Goal: Answer question/provide support: Share knowledge or assist other users

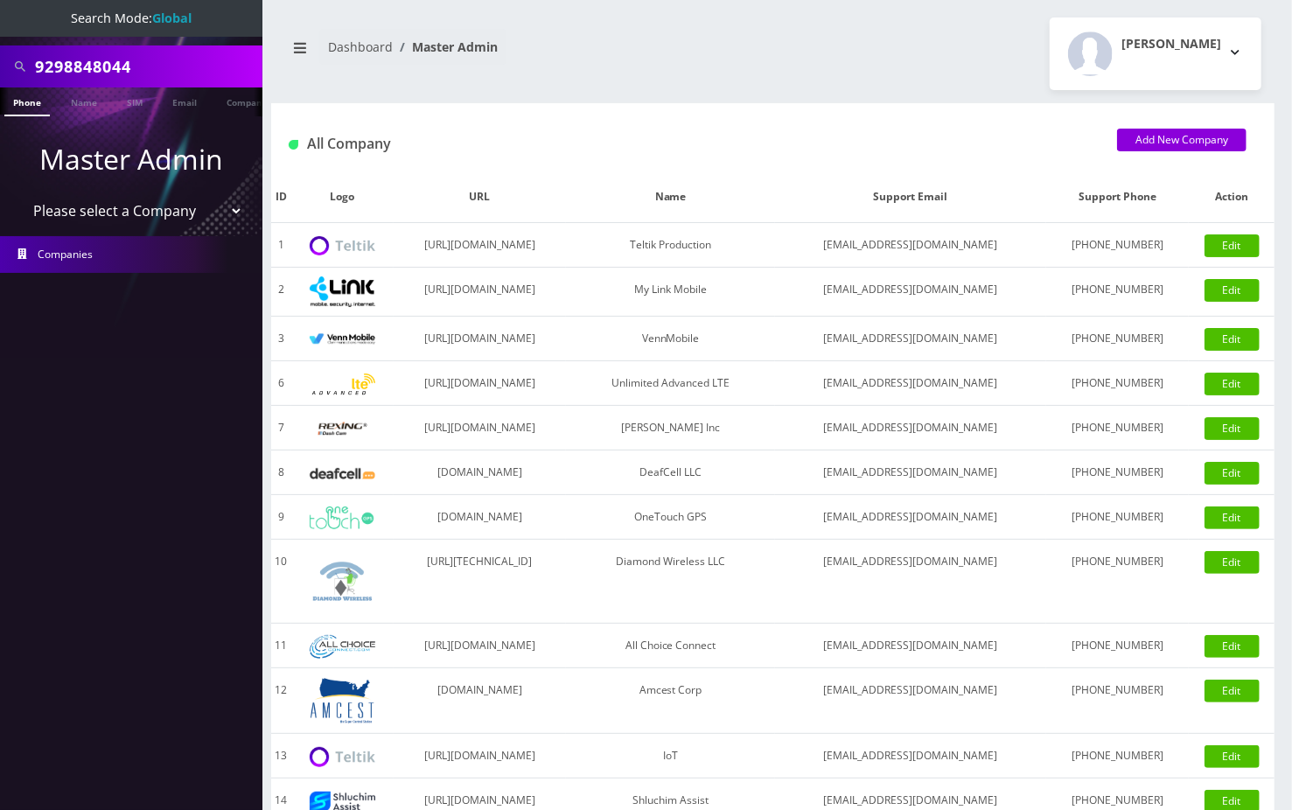
drag, startPoint x: 0, startPoint y: 0, endPoint x: 73, endPoint y: 58, distance: 92.8
click at [73, 58] on input "9298848044" at bounding box center [146, 66] width 223 height 33
paste input "192938388"
click at [44, 66] on input "19293838844" at bounding box center [146, 66] width 223 height 33
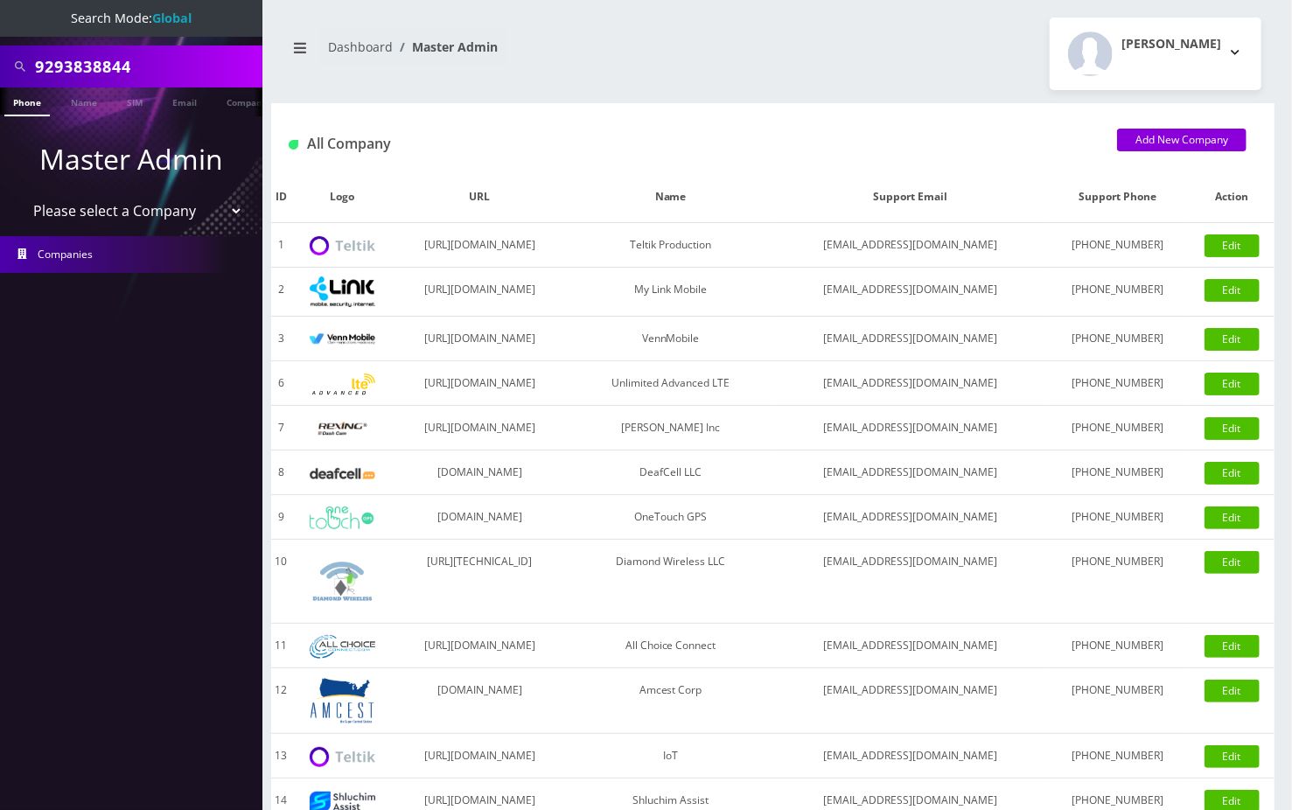
type input "9293838844"
click at [42, 110] on link "Phone" at bounding box center [26, 101] width 45 height 29
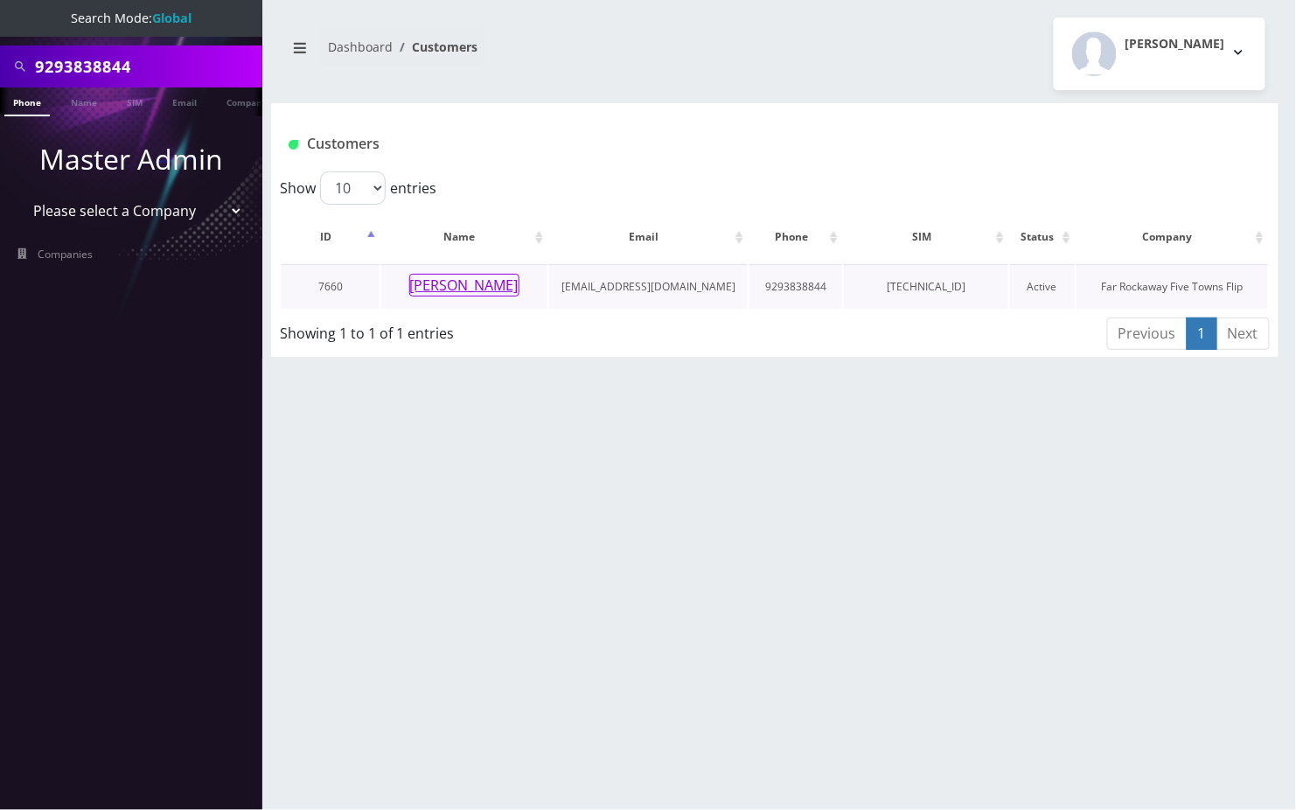
click at [491, 283] on button "[PERSON_NAME]" at bounding box center [464, 285] width 110 height 23
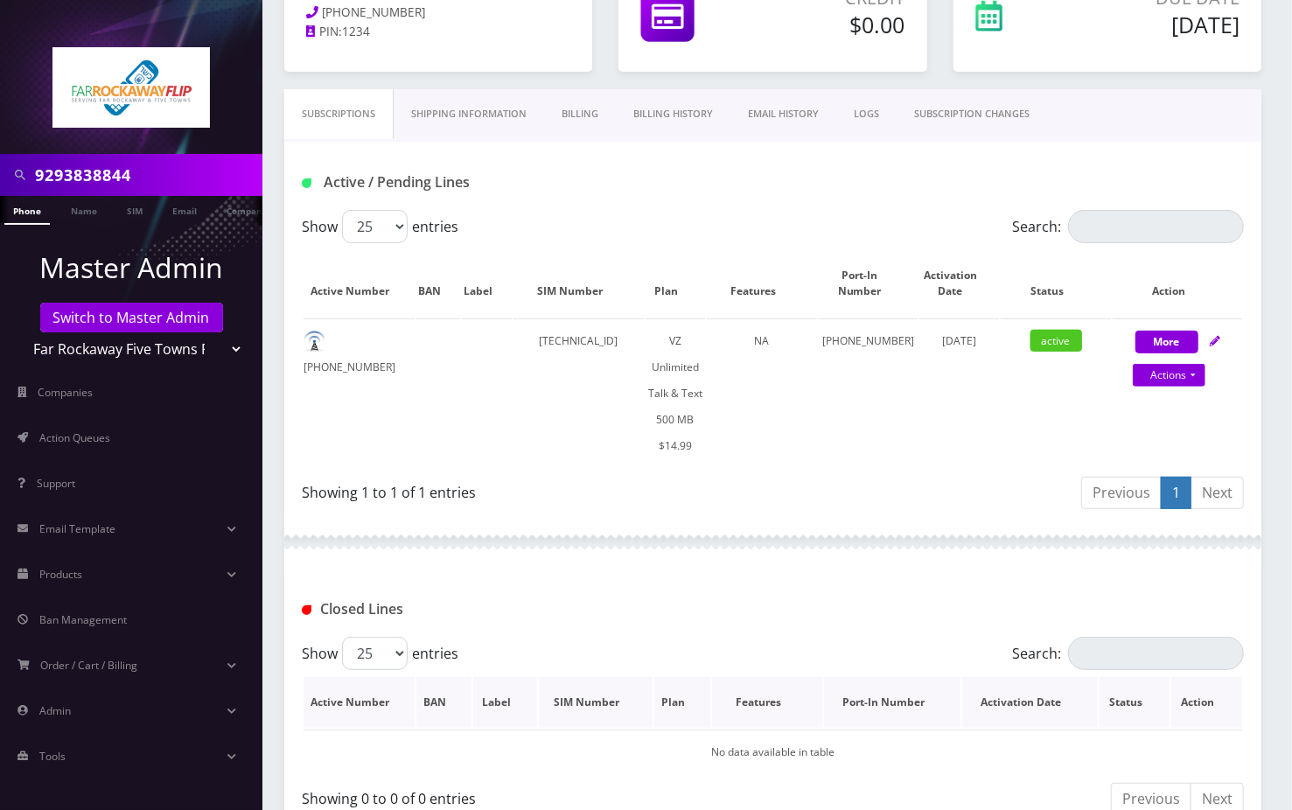
scroll to position [269, 0]
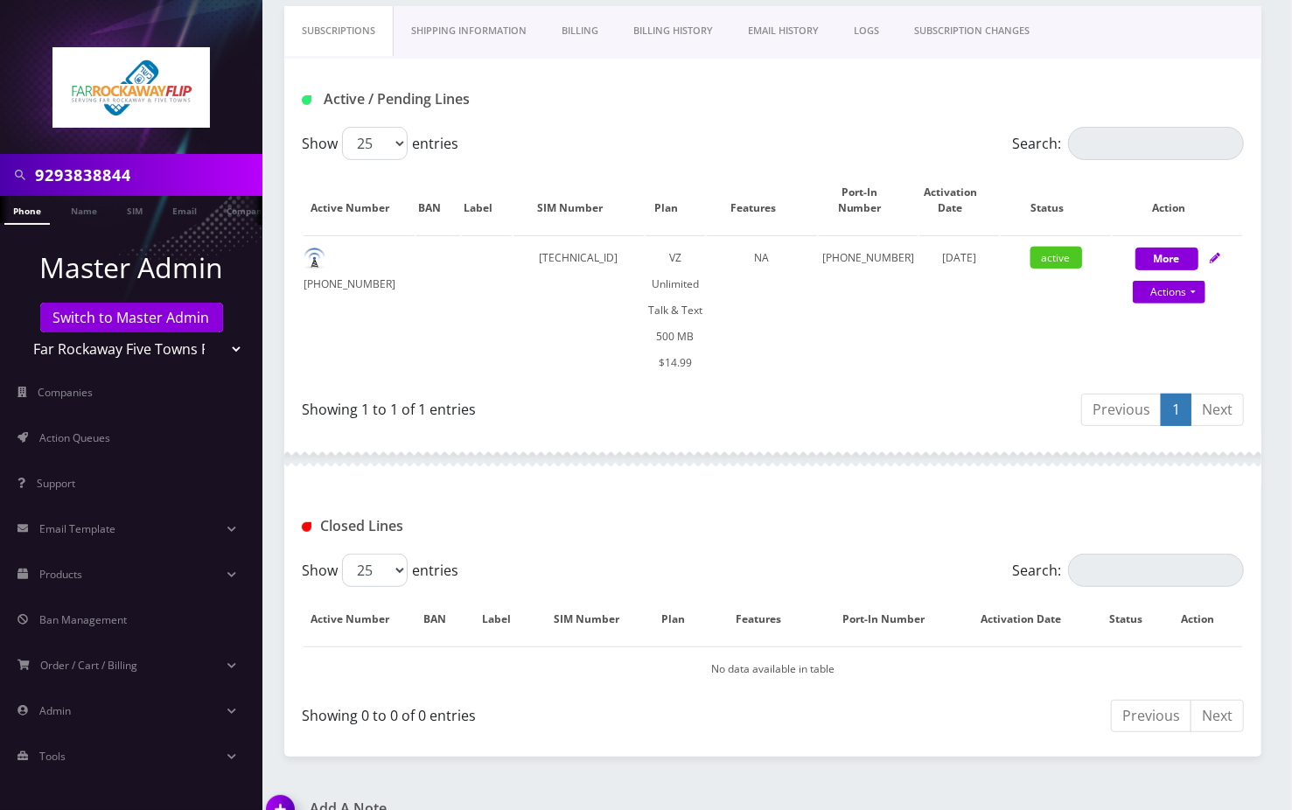
drag, startPoint x: 295, startPoint y: 774, endPoint x: 334, endPoint y: 750, distance: 46.4
click at [294, 790] on img at bounding box center [284, 816] width 52 height 52
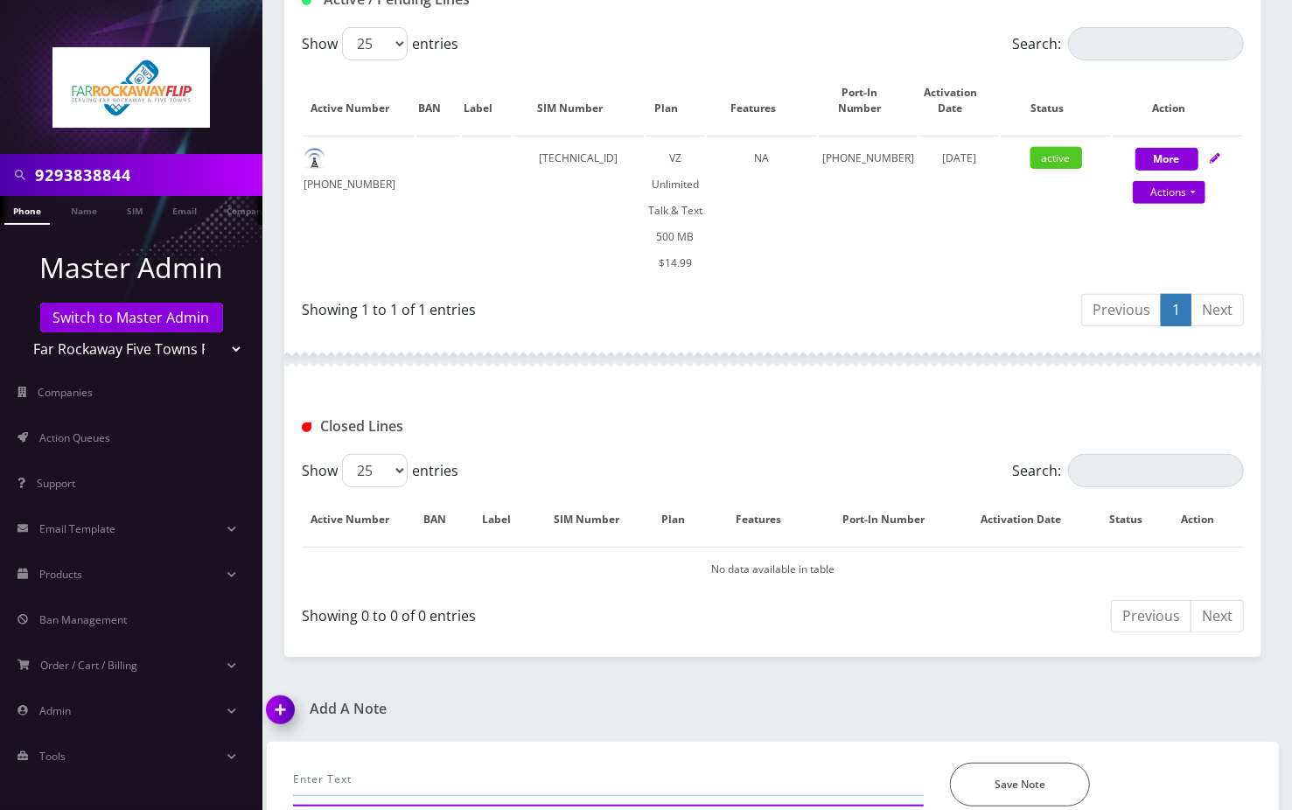
click at [325, 763] on input "text" at bounding box center [608, 779] width 631 height 33
paste input "unable to send /receive text message due to device restriction or insufficient …"
drag, startPoint x: 885, startPoint y: 752, endPoint x: 939, endPoint y: 754, distance: 53.4
click at [939, 763] on div "unable to send /receive text message due to device restriction or insufficient …" at bounding box center [773, 785] width 986 height 44
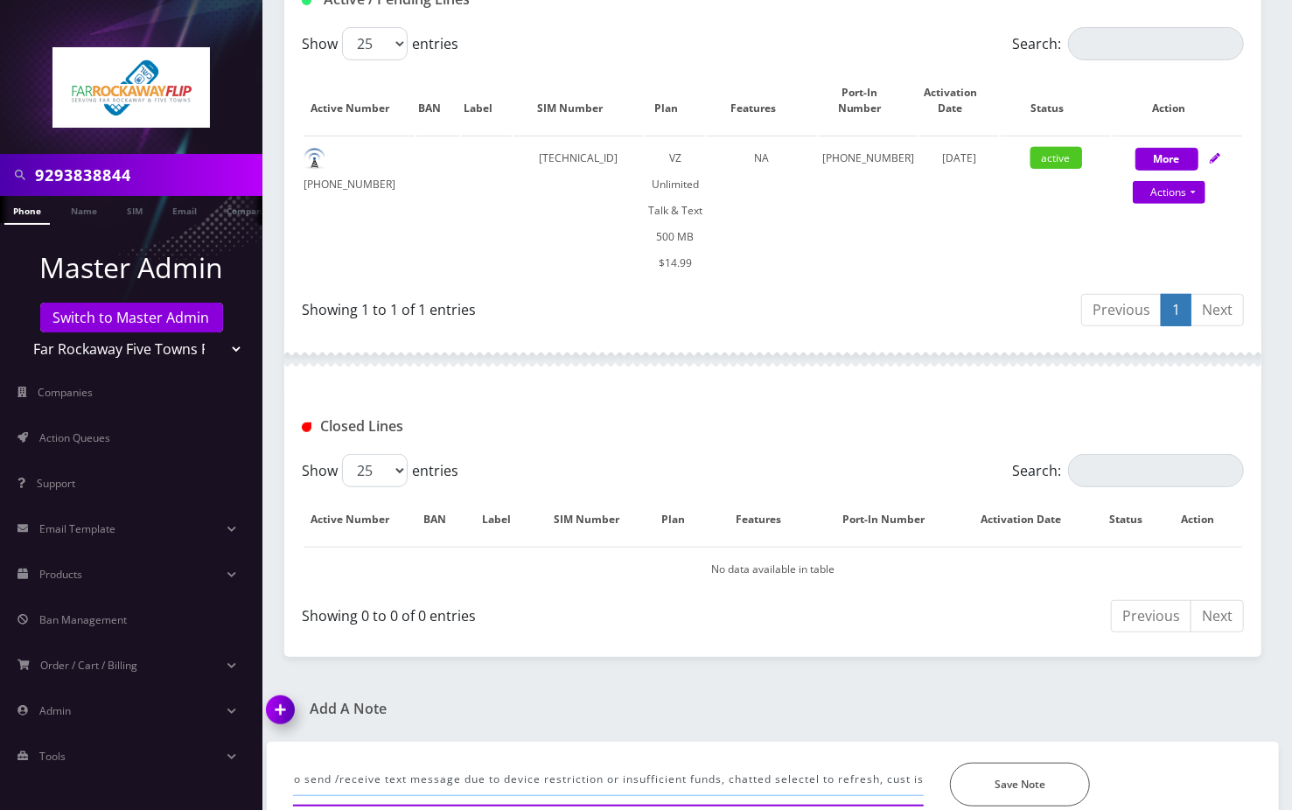
click at [892, 763] on input "unable to send /receive text message due to device restriction or insufficient …" at bounding box center [608, 779] width 631 height 33
click at [883, 763] on input "unable to send /receive text message due to device restriction or insufficient …" at bounding box center [608, 779] width 631 height 33
drag, startPoint x: 877, startPoint y: 751, endPoint x: 925, endPoint y: 748, distance: 47.3
click at [925, 763] on div "unable to send /receive text message due to device restriction or insufficient …" at bounding box center [608, 785] width 657 height 44
paste input "customer is calling from the phone, and will do it after the call"
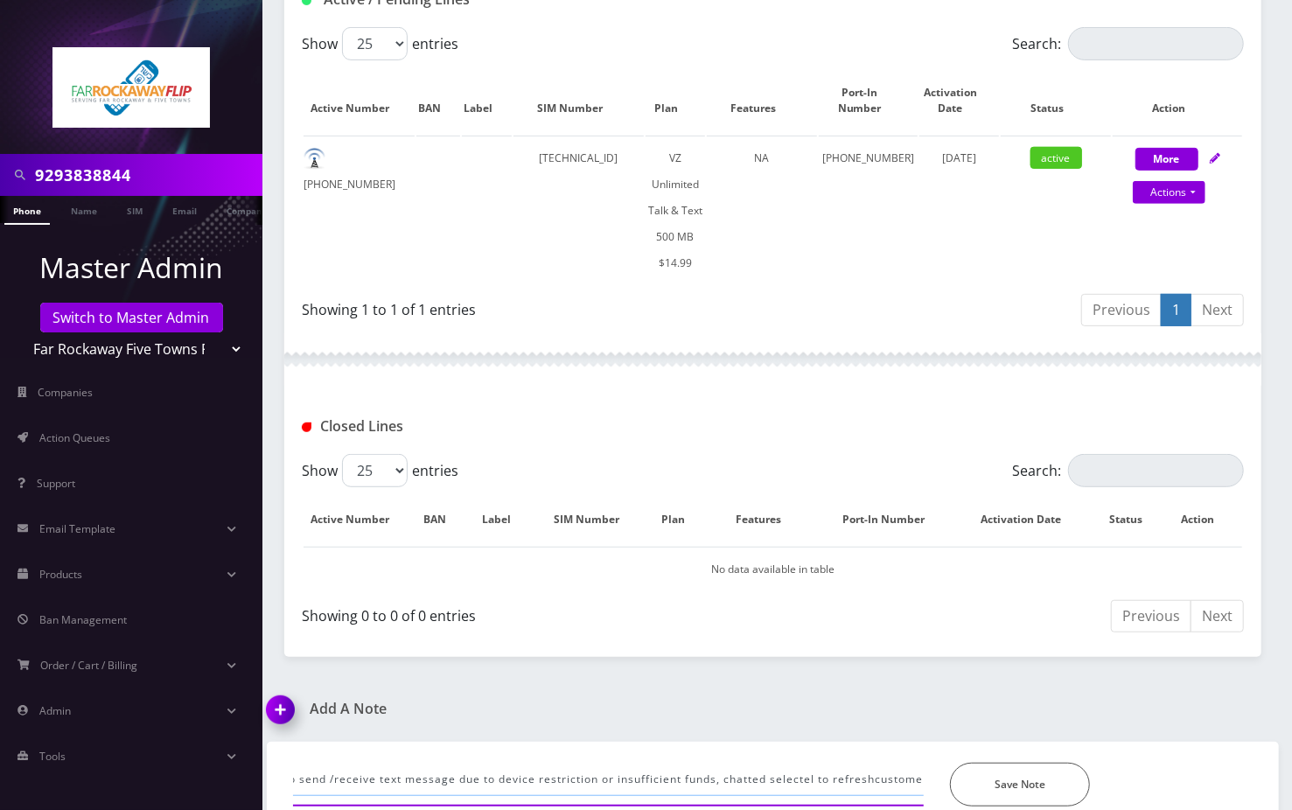
scroll to position [0, 361]
click at [567, 763] on input "unable to send /receive text message due to device restriction or insufficient …" at bounding box center [608, 779] width 631 height 33
drag, startPoint x: 519, startPoint y: 749, endPoint x: 536, endPoint y: 749, distance: 17.5
click at [516, 763] on input "unable to send /receive text message due to device restriction or insufficient …" at bounding box center [608, 779] width 631 height 33
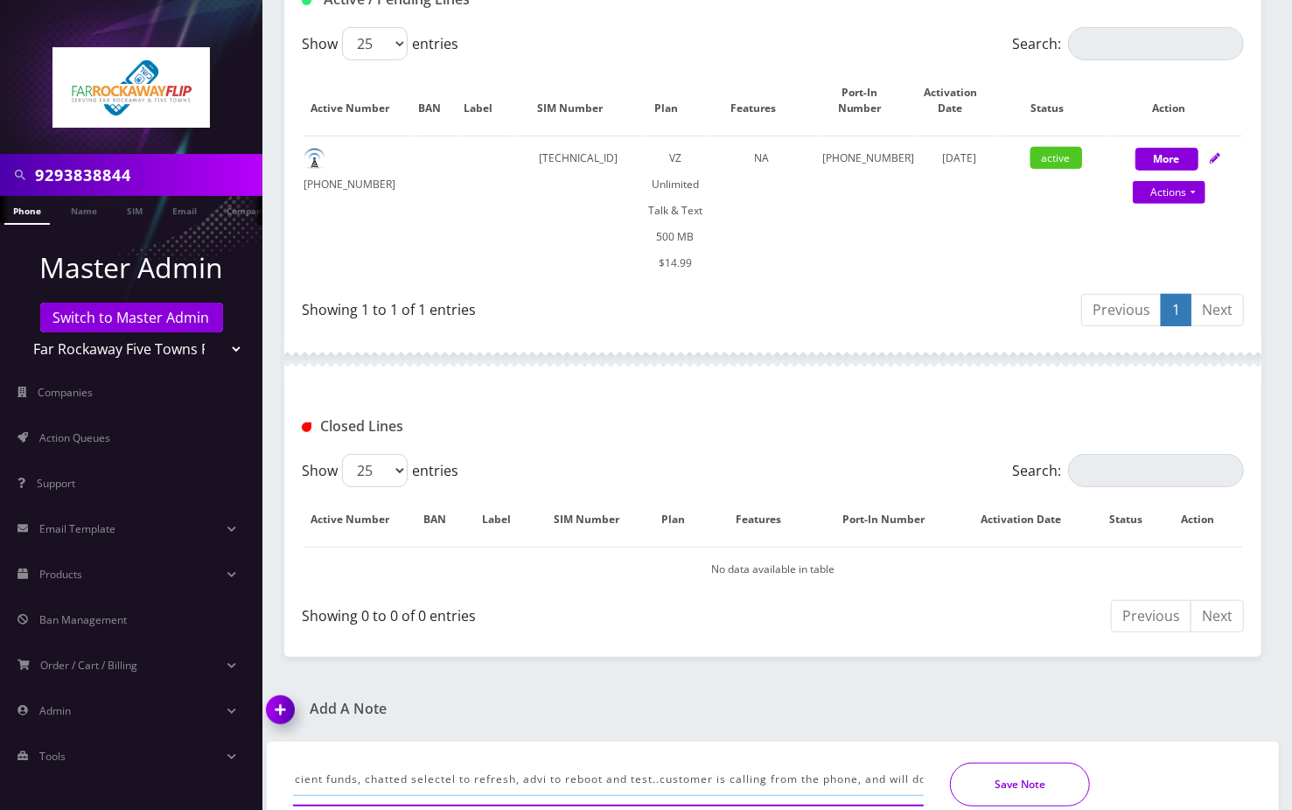
type input "unable to send /receive text message due to device restriction or insufficient …"
click at [1022, 763] on button "Save Note" at bounding box center [1020, 785] width 140 height 44
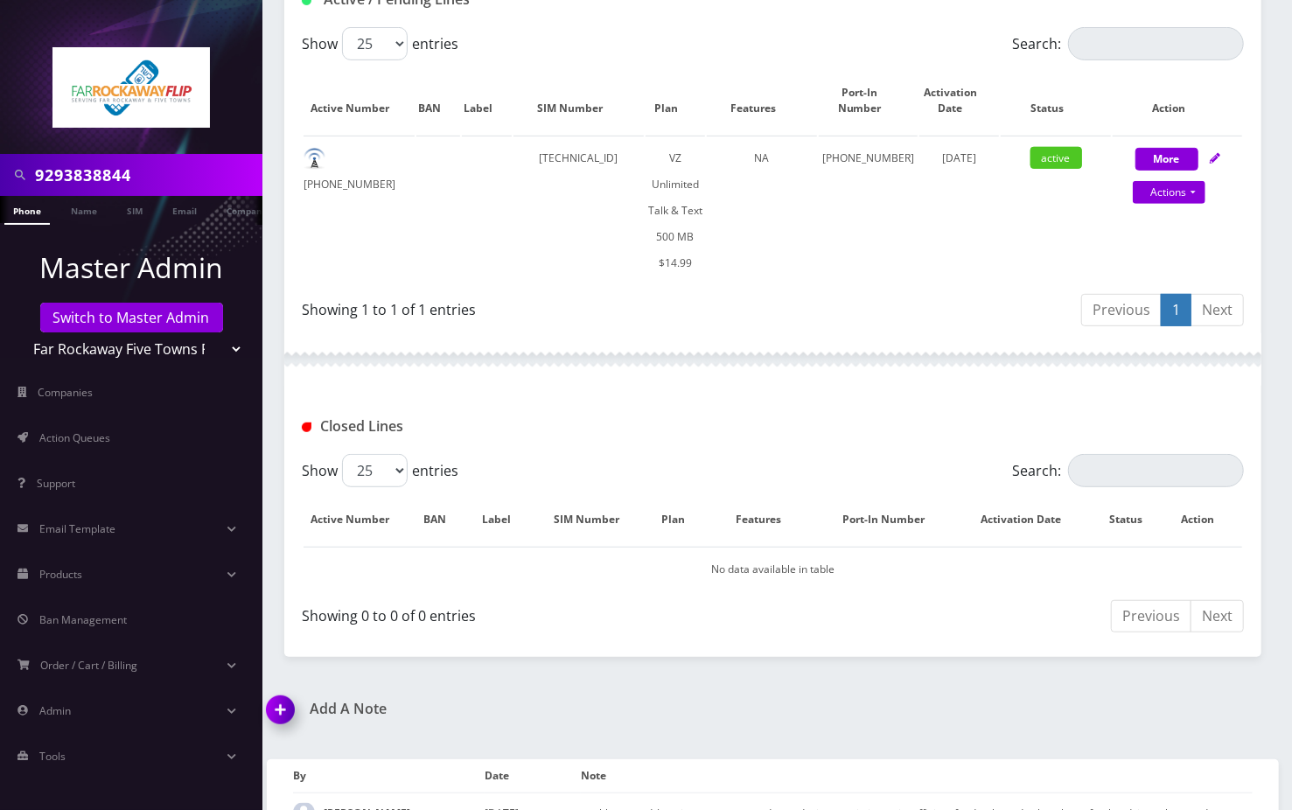
click at [571, 386] on div "Closed Lines" at bounding box center [772, 420] width 977 height 68
